Goal: Information Seeking & Learning: Understand process/instructions

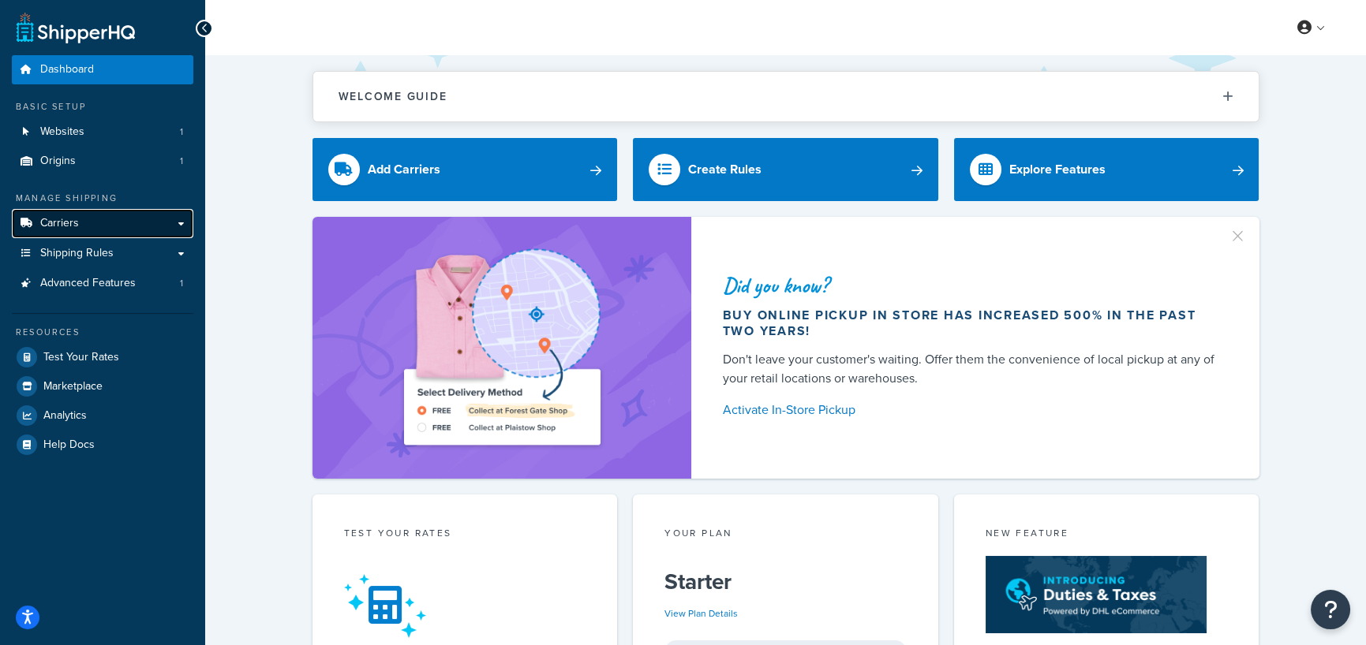
click at [67, 219] on span "Carriers" at bounding box center [59, 223] width 39 height 13
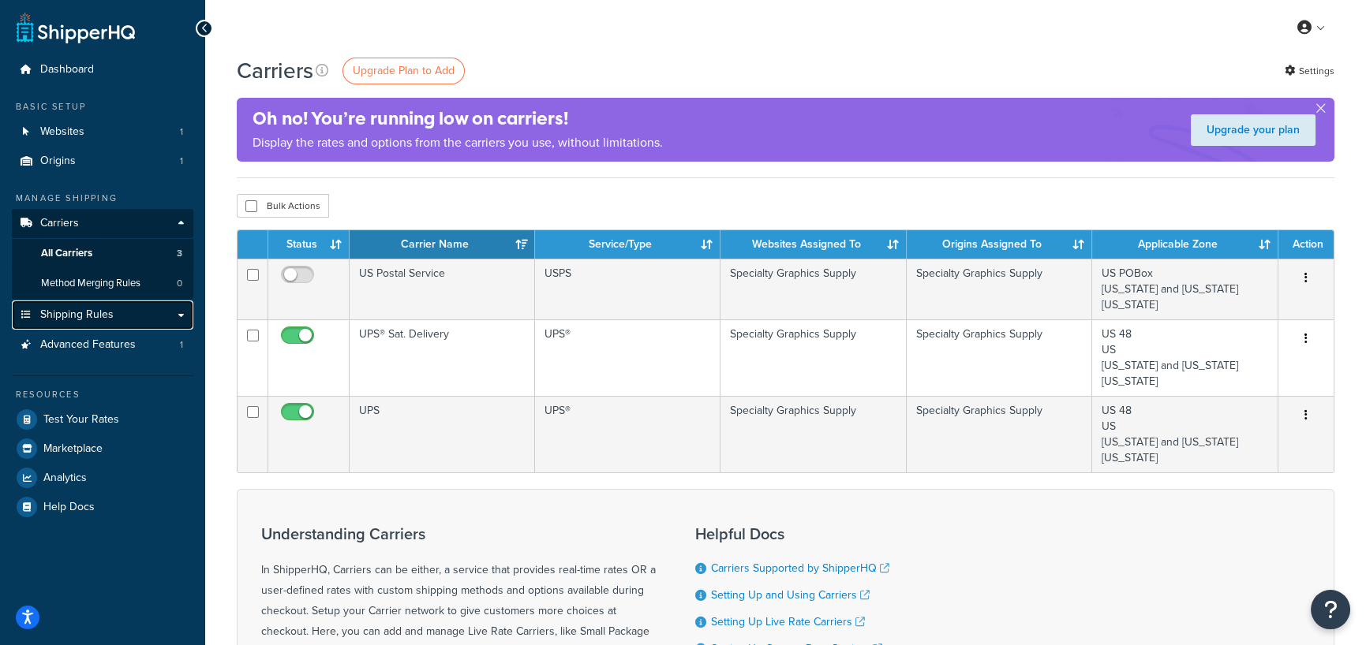
click at [103, 314] on span "Shipping Rules" at bounding box center [76, 314] width 73 height 13
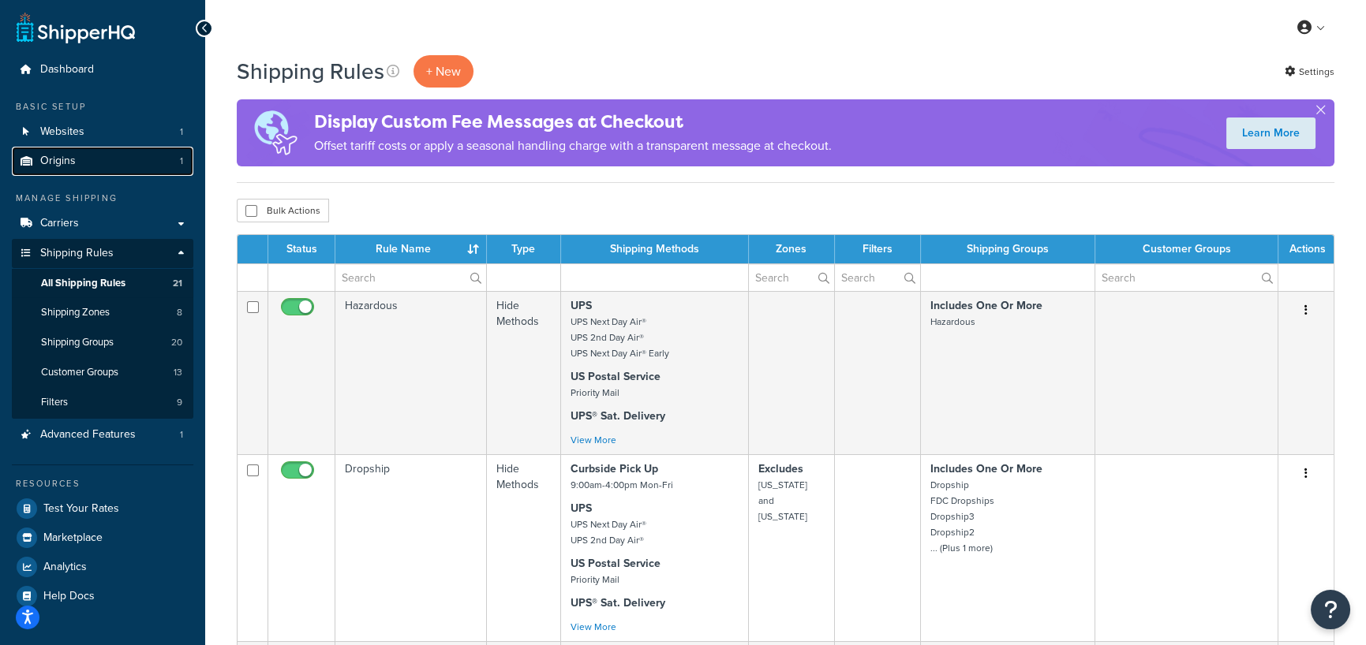
click at [77, 157] on link "Origins 1" at bounding box center [102, 161] width 181 height 29
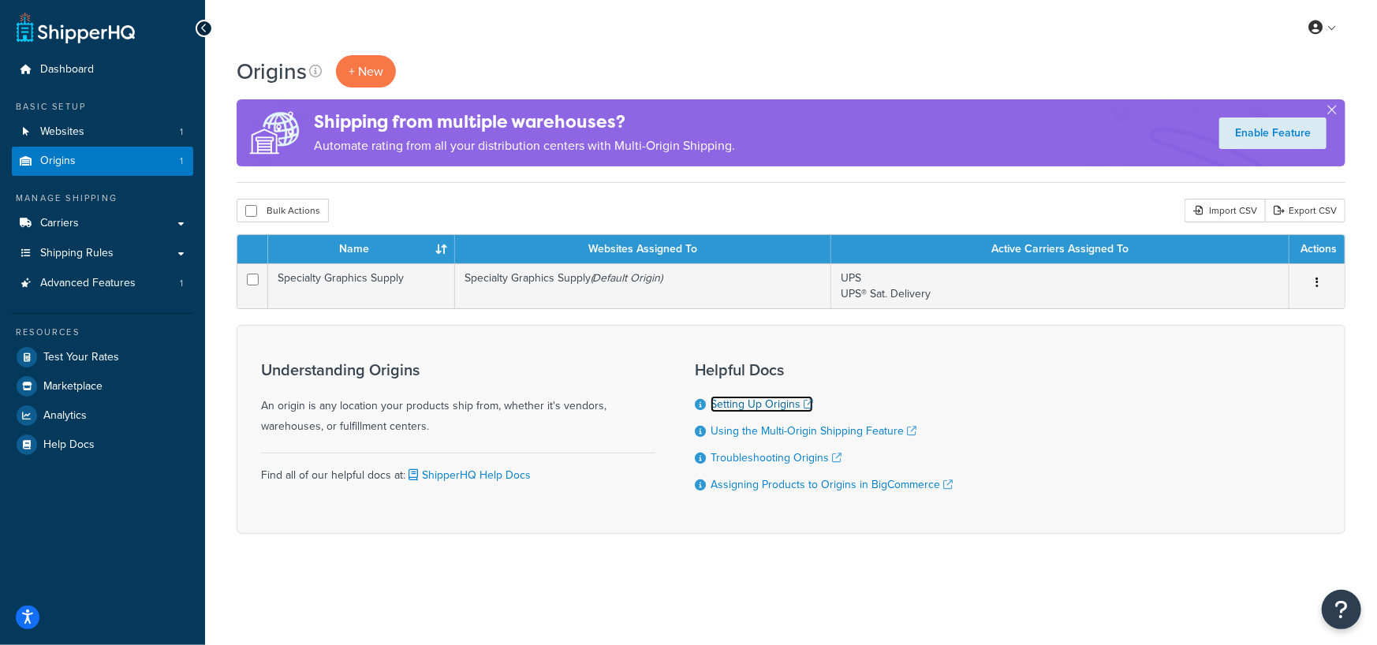
click at [779, 404] on link "Setting Up Origins" at bounding box center [762, 404] width 103 height 17
click at [764, 457] on link "Troubleshooting Origins" at bounding box center [776, 458] width 131 height 17
click at [782, 486] on link "Assigning Products to Origins in BigCommerce" at bounding box center [832, 484] width 242 height 17
